Goal: Task Accomplishment & Management: Use online tool/utility

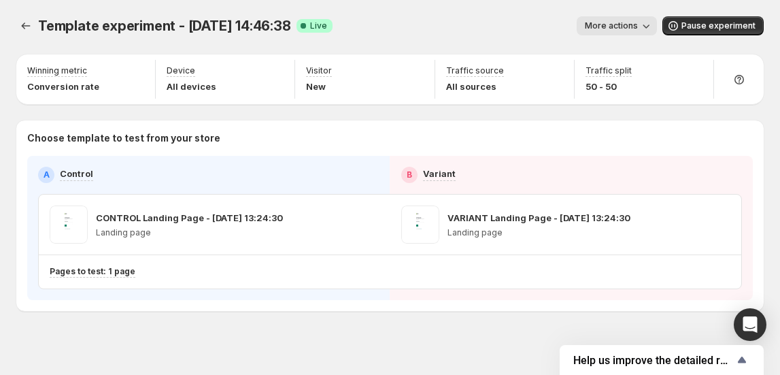
click at [637, 27] on span "More actions" at bounding box center [611, 25] width 53 height 11
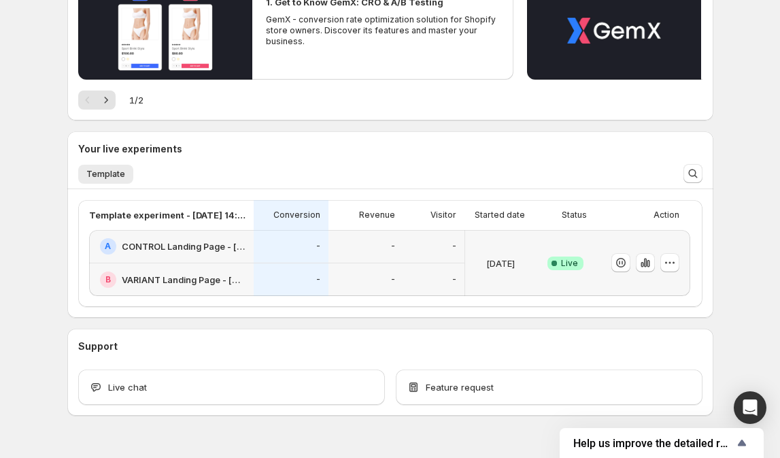
scroll to position [210, 0]
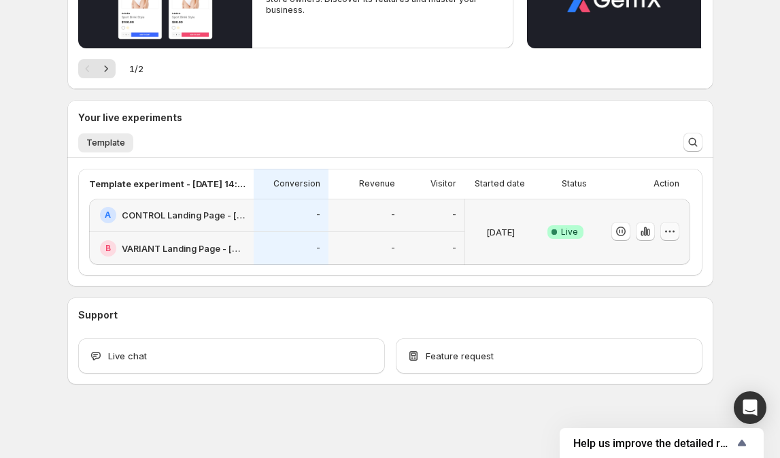
click at [675, 233] on icon "button" at bounding box center [670, 231] width 14 height 14
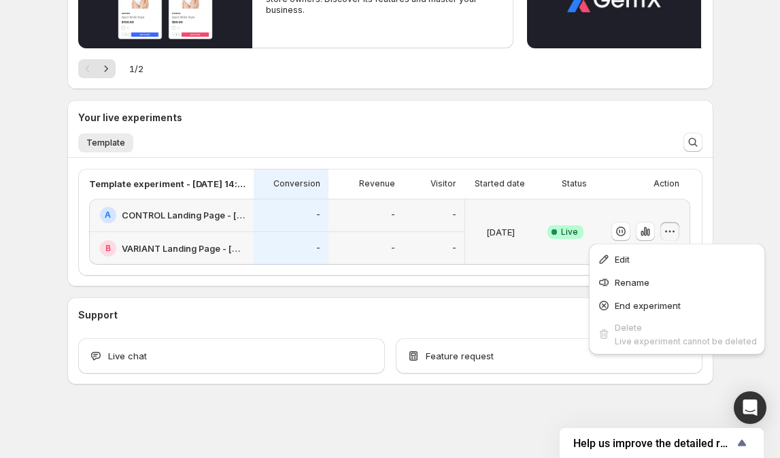
click at [750, 138] on div "Welcome to GemX , [PERSON_NAME] Info Content Testing GemX: CRO & A/B Test optim…" at bounding box center [390, 124] width 780 height 668
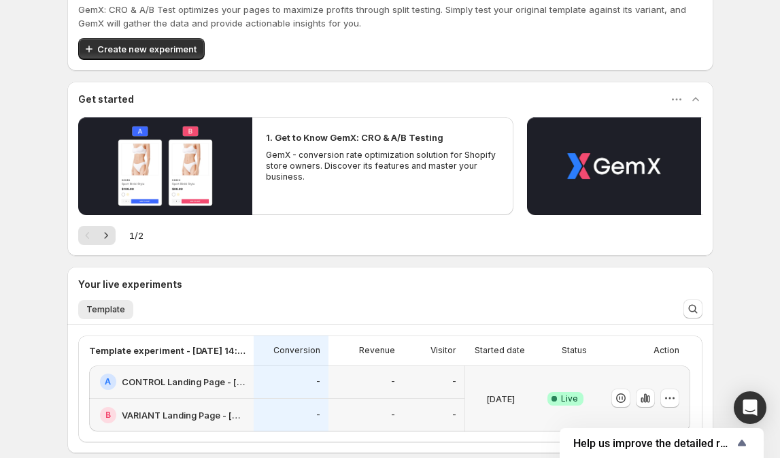
scroll to position [0, 0]
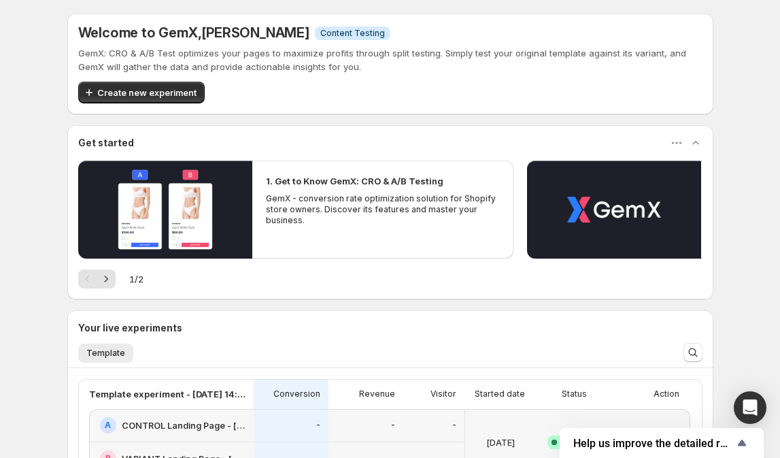
click at [409, 321] on div "Your live experiments" at bounding box center [390, 328] width 624 height 14
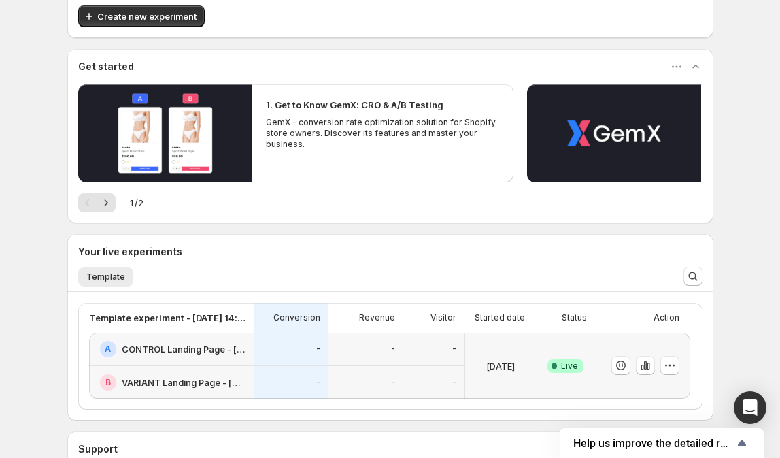
scroll to position [75, 0]
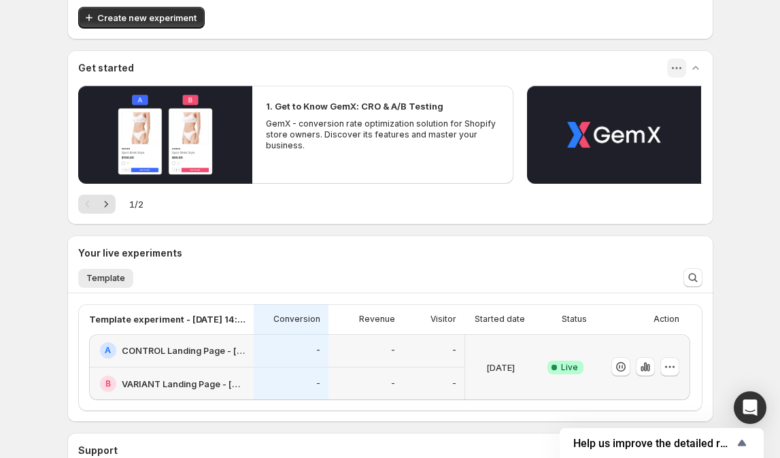
click at [675, 65] on icon "button" at bounding box center [677, 68] width 14 height 14
click at [699, 98] on span "Dismiss" at bounding box center [688, 93] width 32 height 11
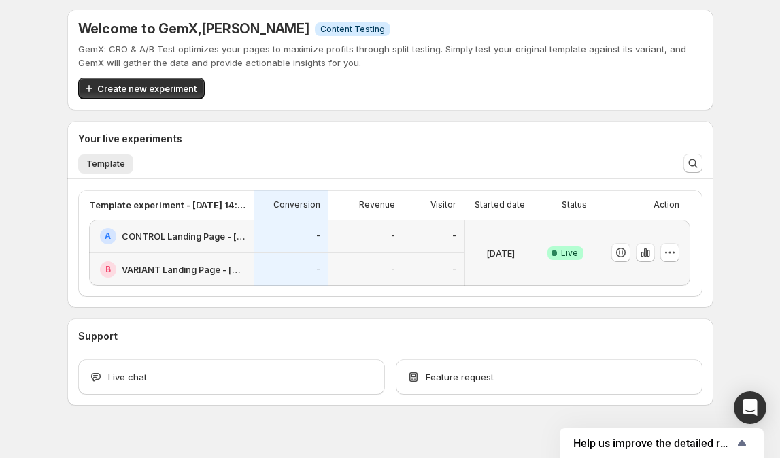
scroll to position [0, 0]
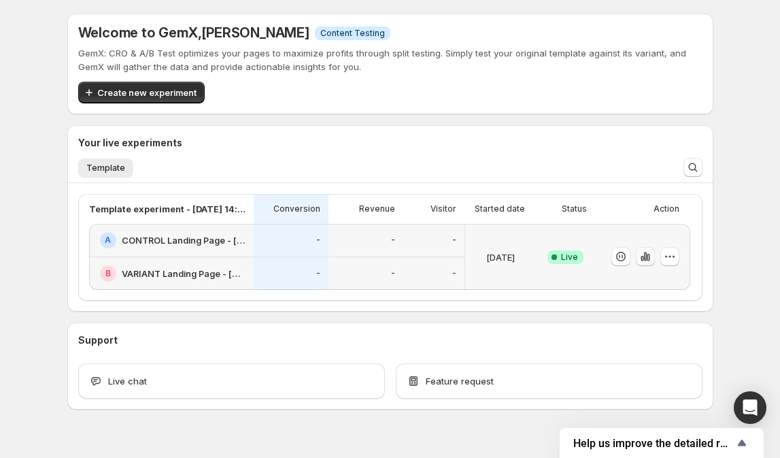
click at [646, 259] on icon "button" at bounding box center [644, 256] width 3 height 9
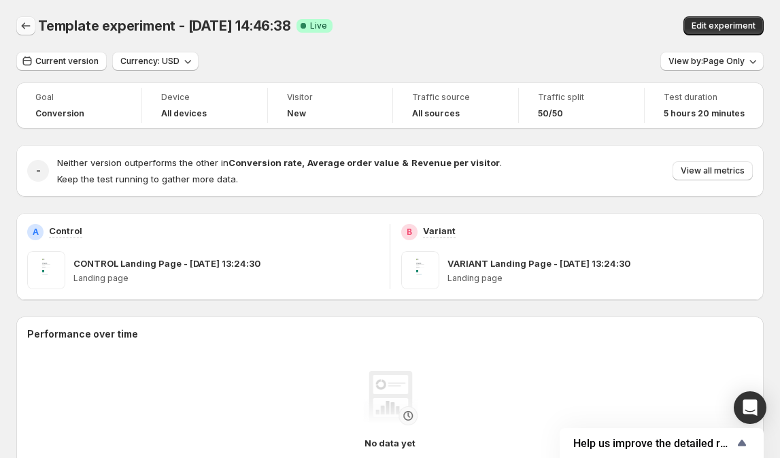
click at [18, 18] on button "Back" at bounding box center [25, 25] width 19 height 19
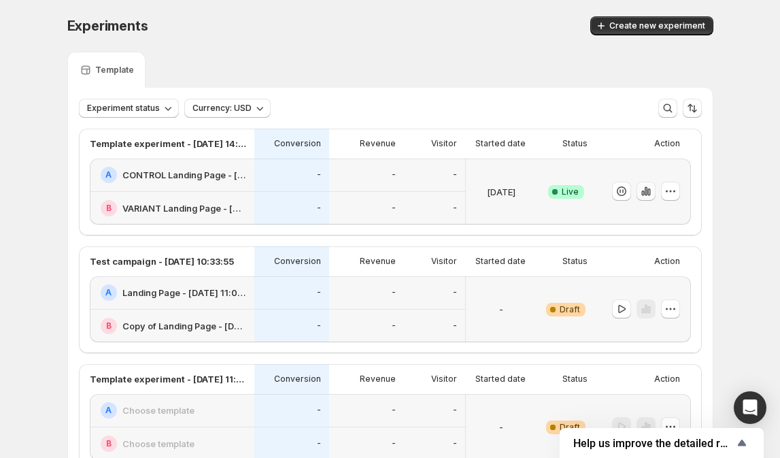
click at [653, 190] on icon "button" at bounding box center [646, 191] width 14 height 14
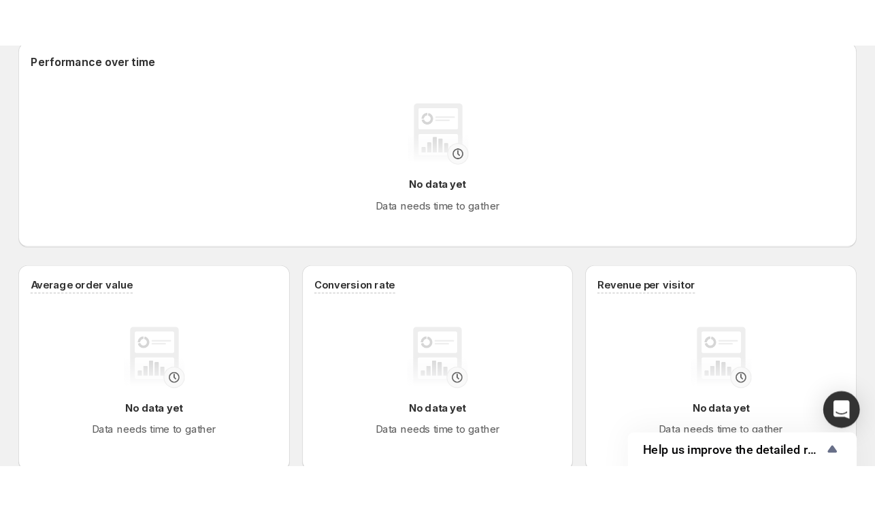
scroll to position [318, 0]
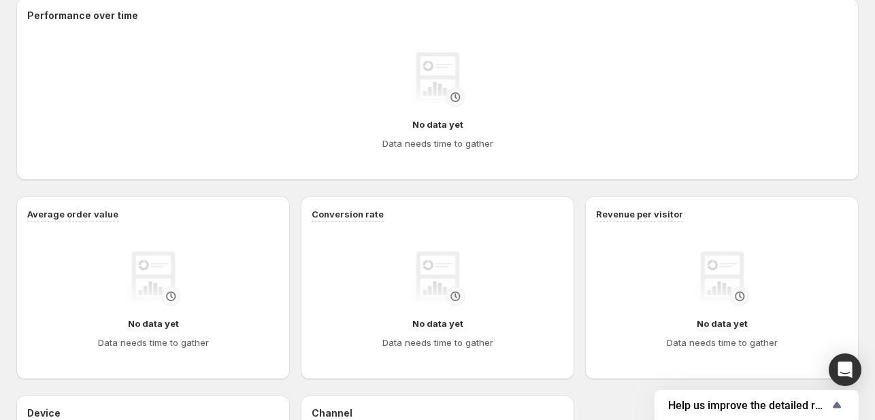
drag, startPoint x: 786, startPoint y: 5, endPoint x: 609, endPoint y: 186, distance: 252.5
click at [605, 186] on div "Performance over time No data yet Data needs time to gather Average order value…" at bounding box center [437, 288] width 842 height 581
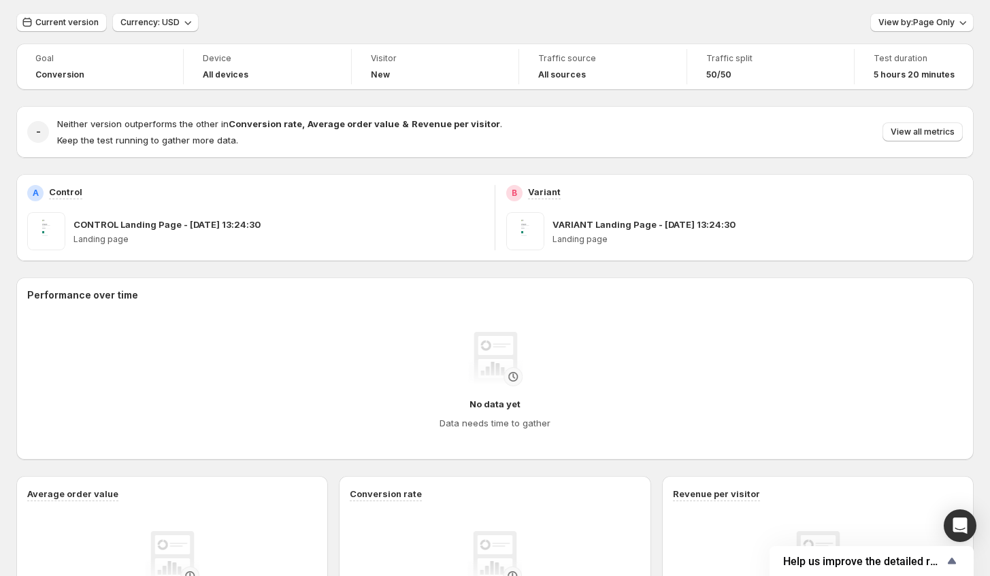
scroll to position [0, 0]
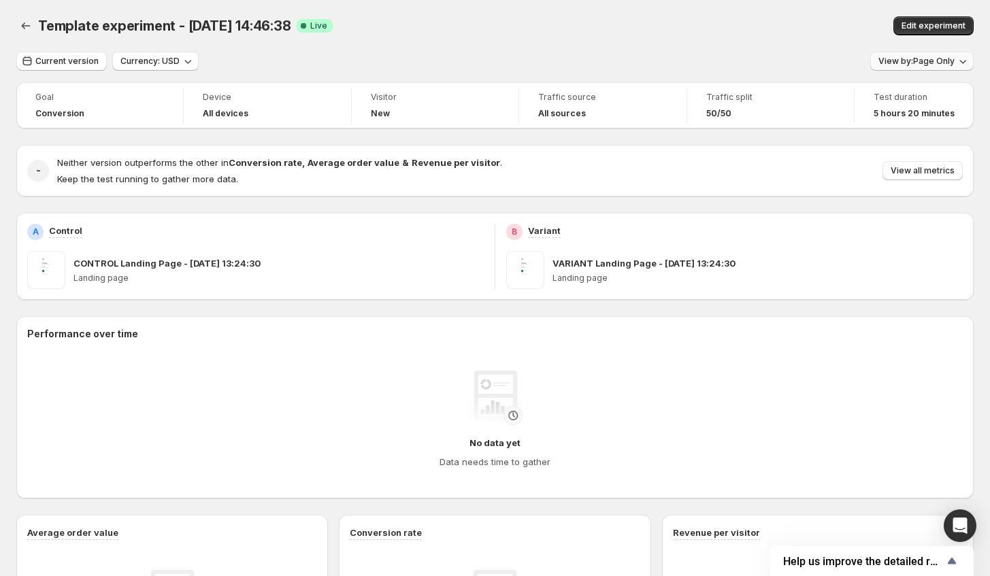
click at [779, 65] on span "View by: Page Only" at bounding box center [916, 61] width 76 height 11
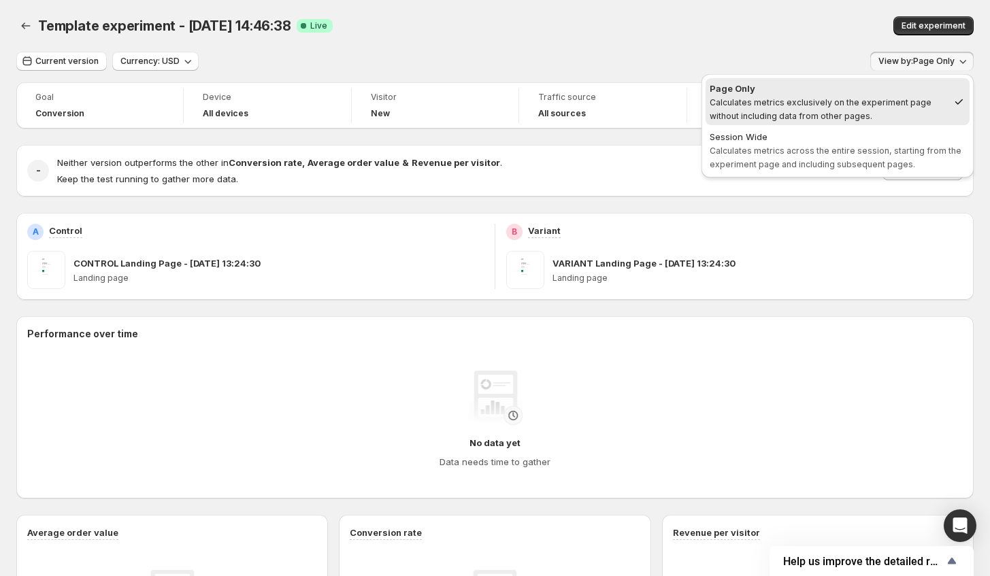
click at [779, 62] on span "View by: Page Only" at bounding box center [916, 61] width 76 height 11
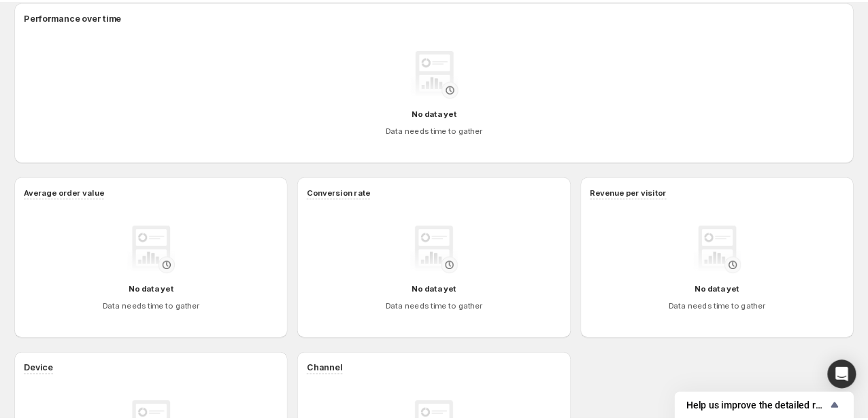
scroll to position [315, 0]
